Goal: Information Seeking & Learning: Understand process/instructions

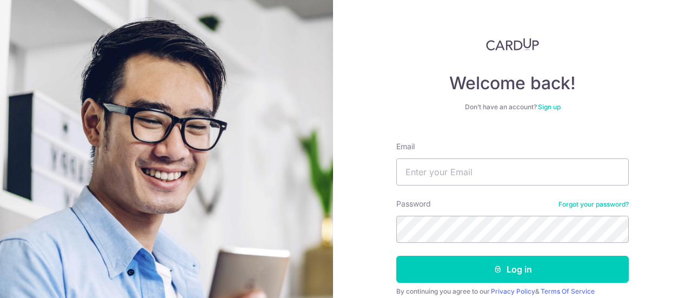
click at [513, 198] on div "Password Forgot your password?" at bounding box center [512, 220] width 233 height 44
click at [482, 172] on input "Email" at bounding box center [512, 171] width 233 height 27
type input "[EMAIL_ADDRESS][DOMAIN_NAME]"
click at [396, 256] on button "Log in" at bounding box center [512, 269] width 233 height 27
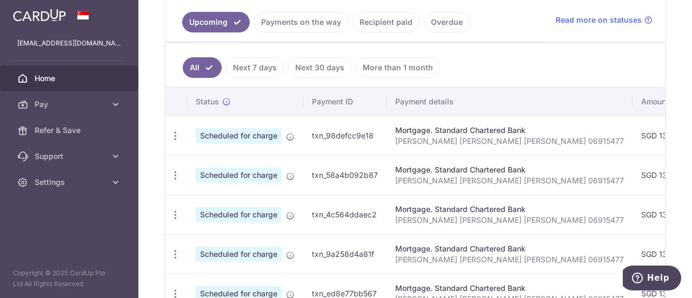
scroll to position [247, 0]
click at [296, 23] on body "[EMAIL_ADDRESS][DOMAIN_NAME] Home Pay Payments Recipients Cards Refer & Save Su…" at bounding box center [346, 149] width 692 height 298
click at [294, 31] on ul "Upcoming Payments on the way Recipient paid Overdue" at bounding box center [354, 19] width 378 height 44
click at [301, 25] on link "Payments on the way" at bounding box center [301, 21] width 94 height 21
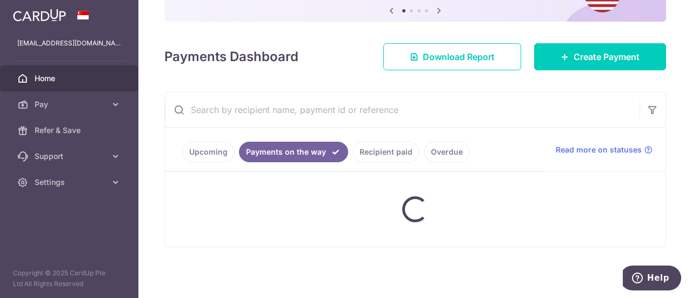
scroll to position [187, 0]
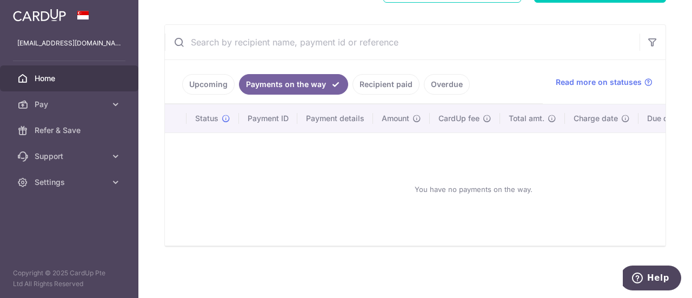
click at [376, 87] on link "Recipient paid" at bounding box center [386, 84] width 67 height 21
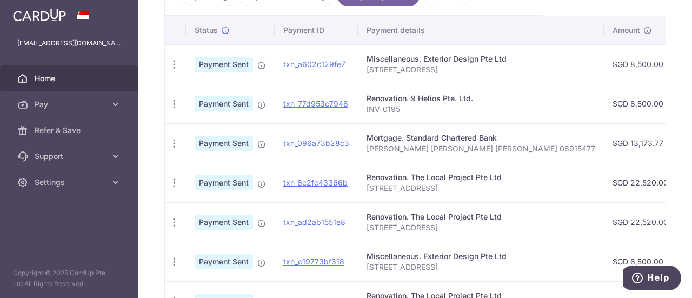
scroll to position [0, 3]
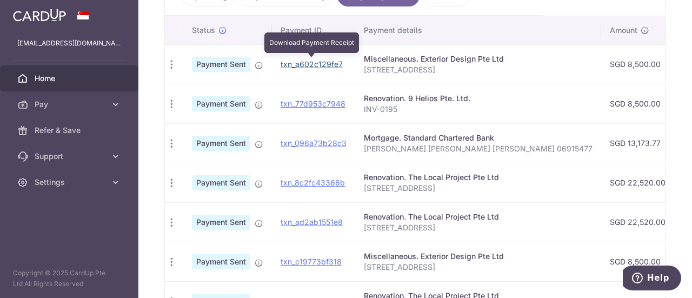
click at [322, 60] on link "txn_a602c129fe7" at bounding box center [312, 63] width 62 height 9
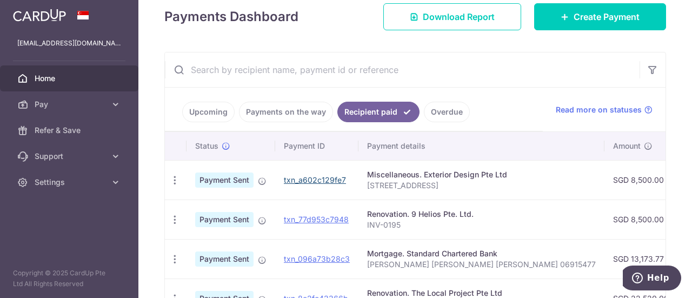
scroll to position [156, 0]
click at [307, 118] on link "Payments on the way" at bounding box center [286, 112] width 94 height 21
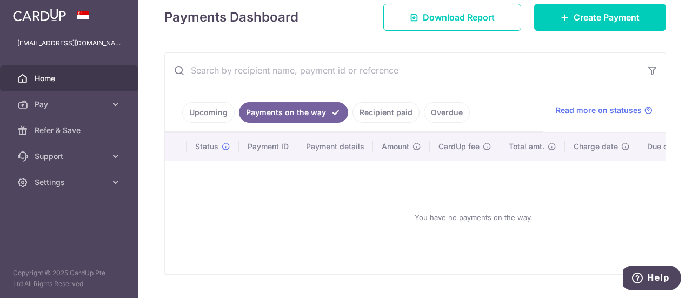
click at [216, 114] on link "Upcoming" at bounding box center [208, 112] width 52 height 21
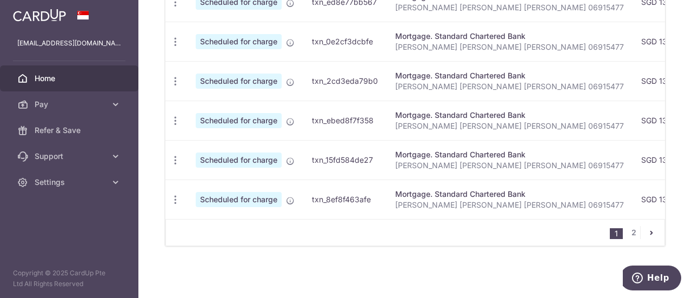
scroll to position [0, 0]
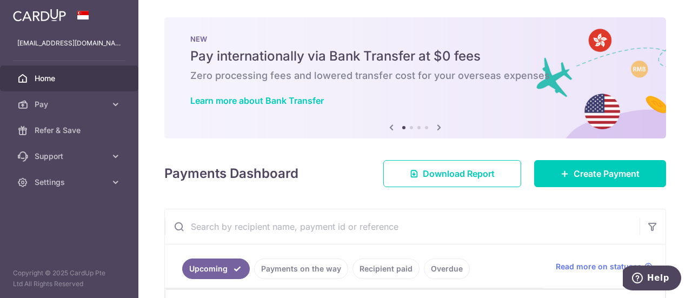
click at [438, 122] on icon at bounding box center [439, 128] width 13 height 14
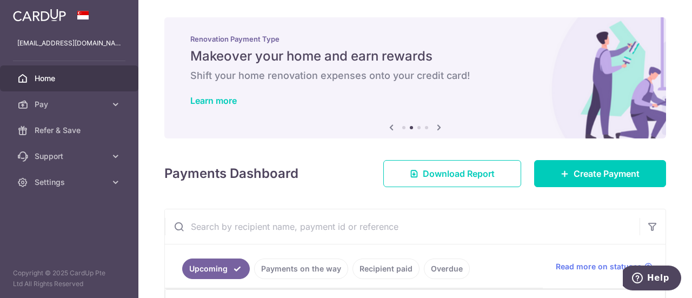
click at [438, 122] on icon at bounding box center [439, 128] width 13 height 14
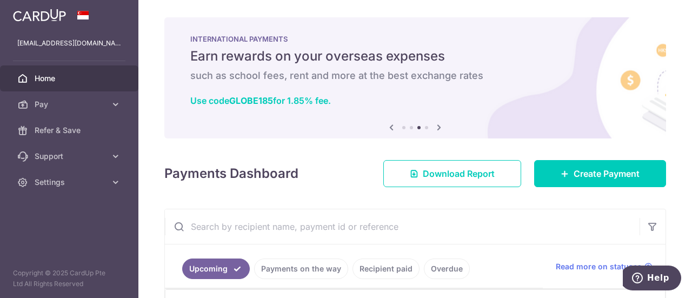
click at [438, 122] on icon at bounding box center [439, 128] width 13 height 14
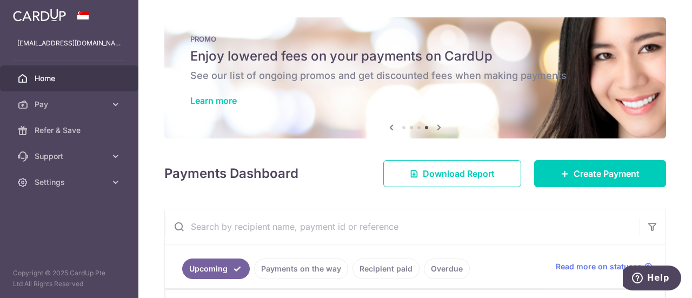
click at [390, 128] on icon at bounding box center [391, 128] width 13 height 14
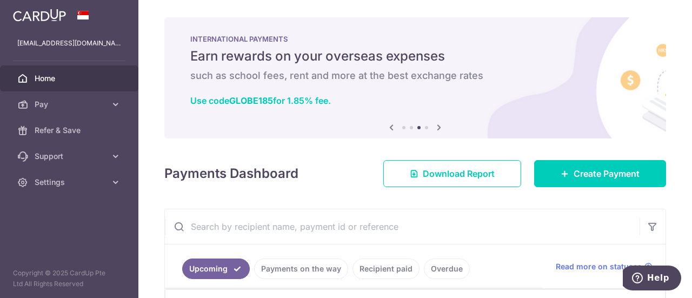
click at [439, 126] on icon at bounding box center [439, 128] width 13 height 14
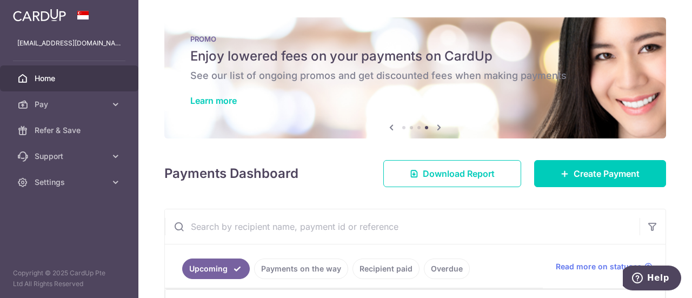
click at [439, 126] on icon at bounding box center [439, 128] width 13 height 14
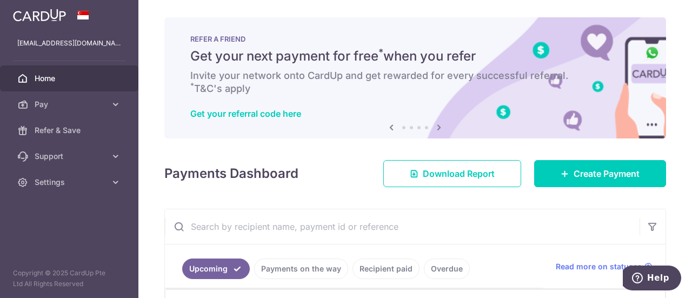
click at [434, 129] on icon at bounding box center [439, 128] width 13 height 14
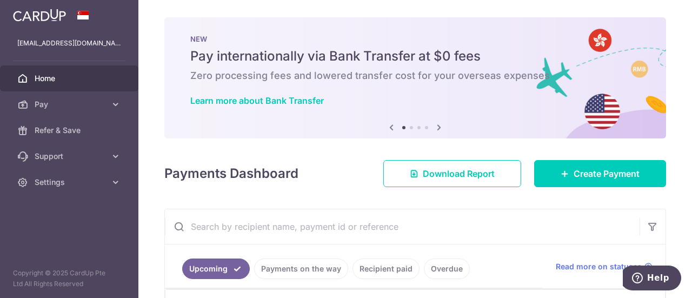
click at [389, 125] on icon at bounding box center [391, 128] width 13 height 14
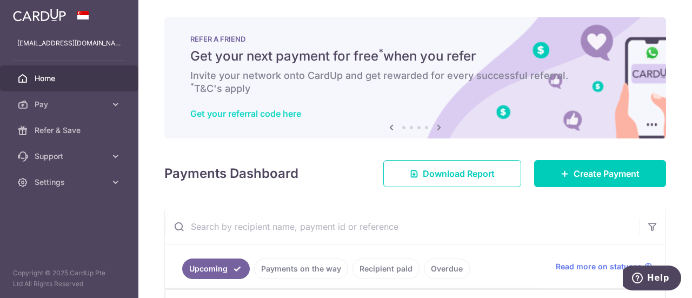
click at [246, 117] on link "Get your referral code here" at bounding box center [245, 113] width 111 height 11
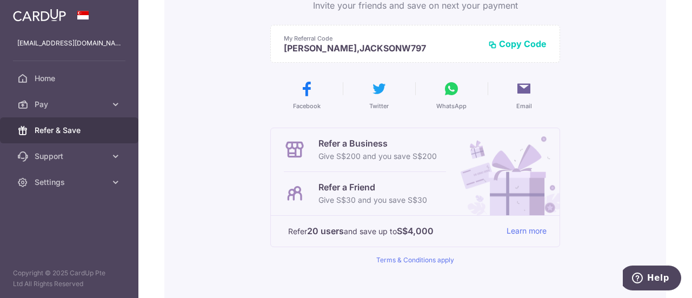
scroll to position [203, 0]
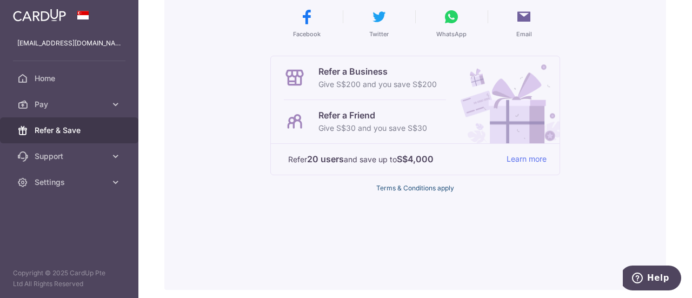
click at [418, 184] on link "Terms & Conditions apply" at bounding box center [415, 188] width 78 height 8
